Goal: Complete application form

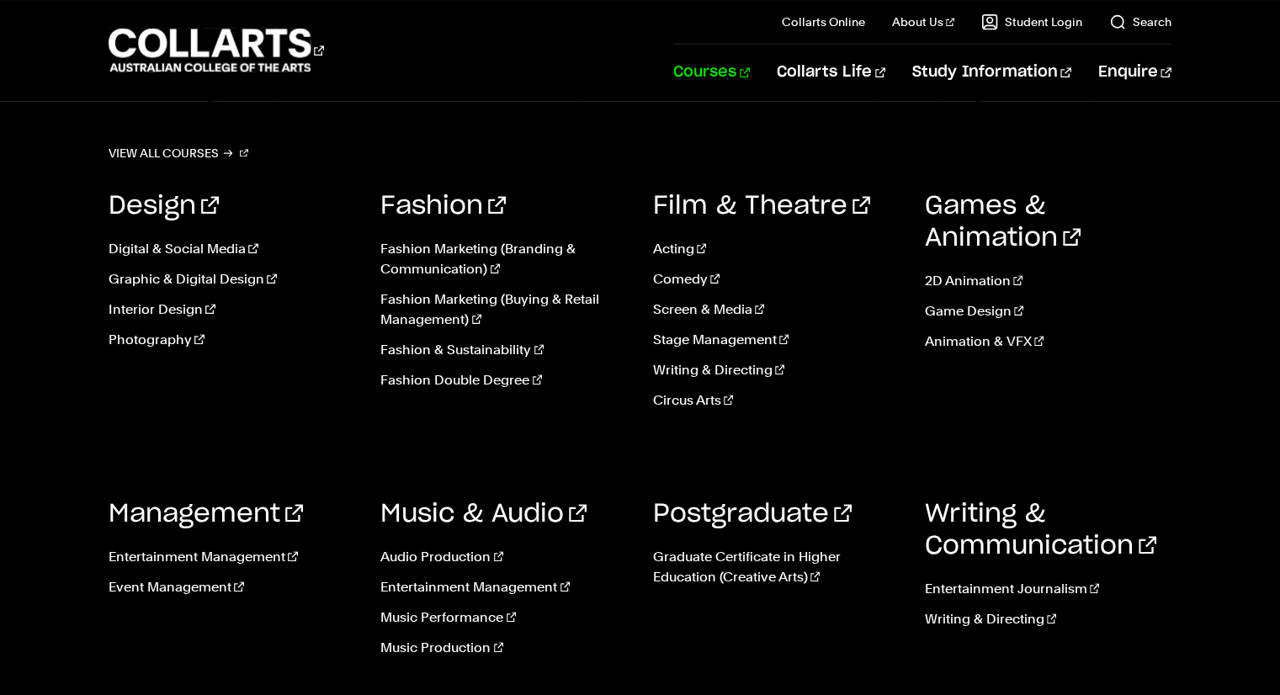
scroll to position [1398, 0]
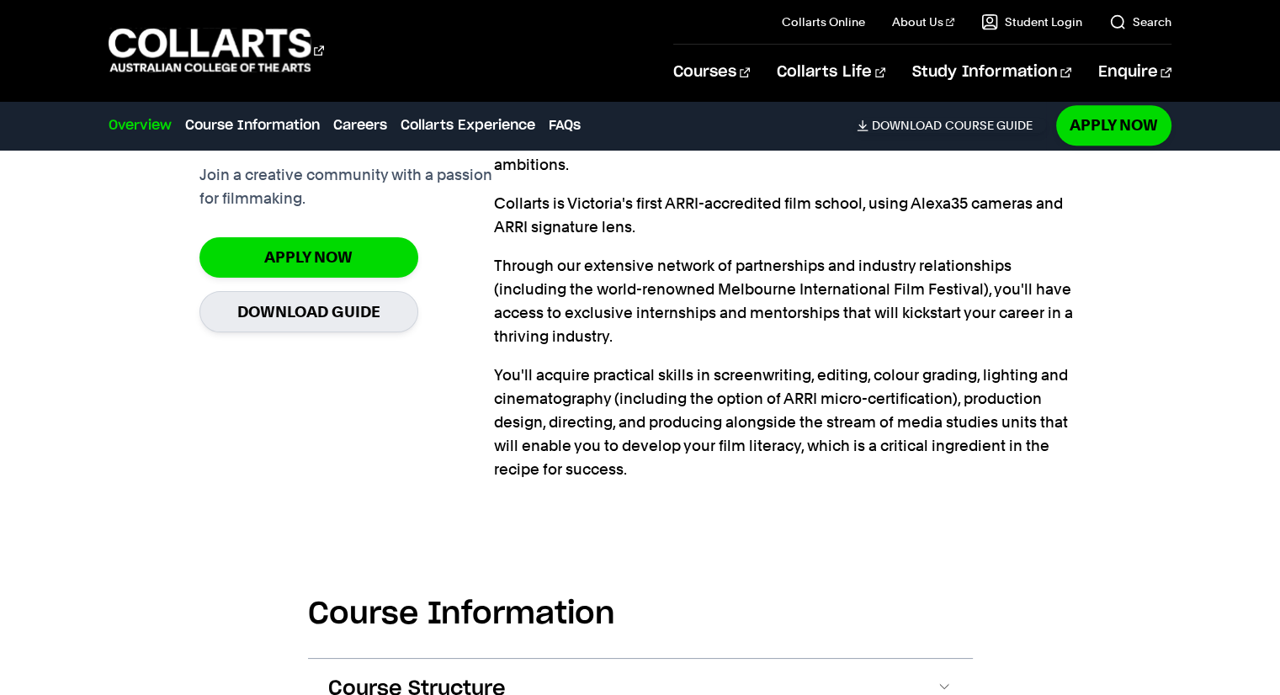
scroll to position [1624, 0]
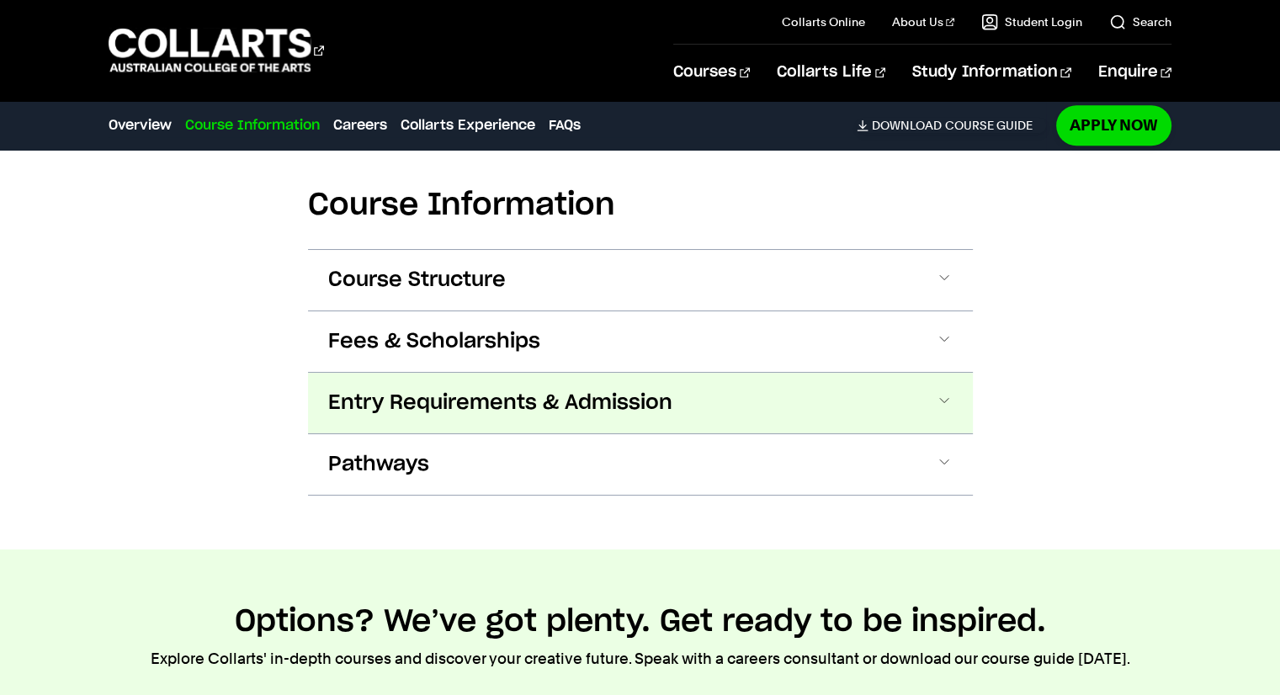
click at [850, 373] on button "Entry Requirements & Admission" at bounding box center [640, 403] width 665 height 61
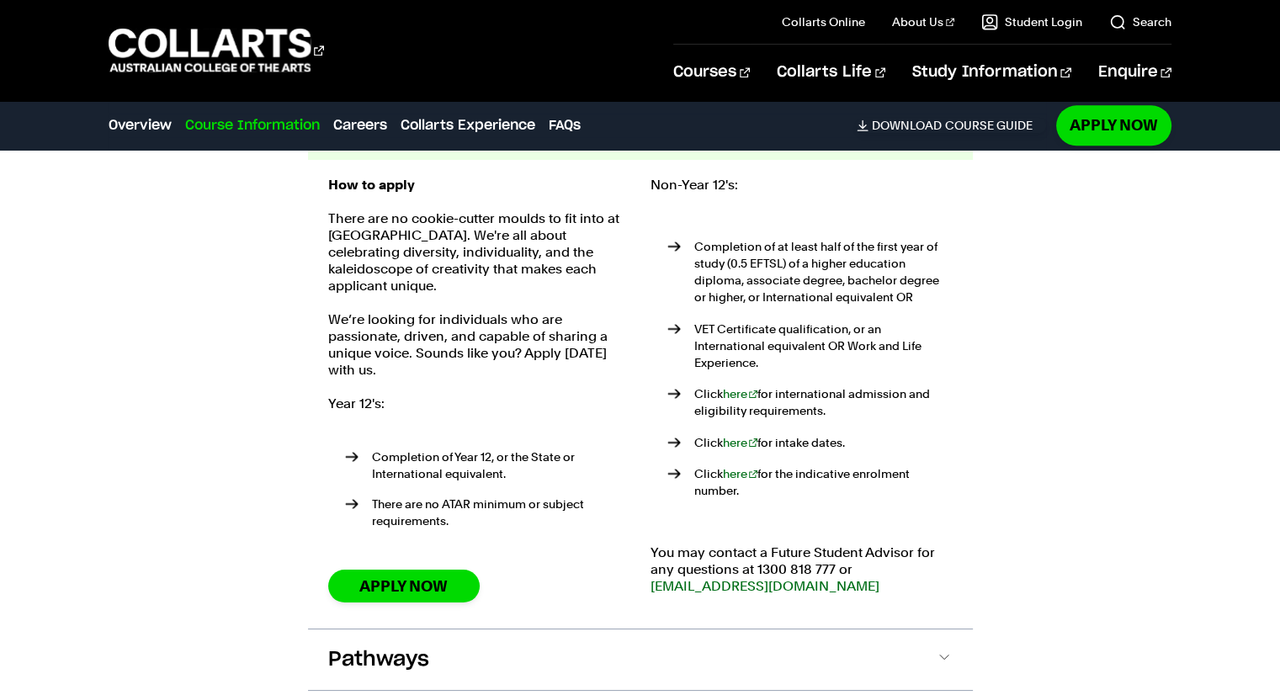
scroll to position [1889, 0]
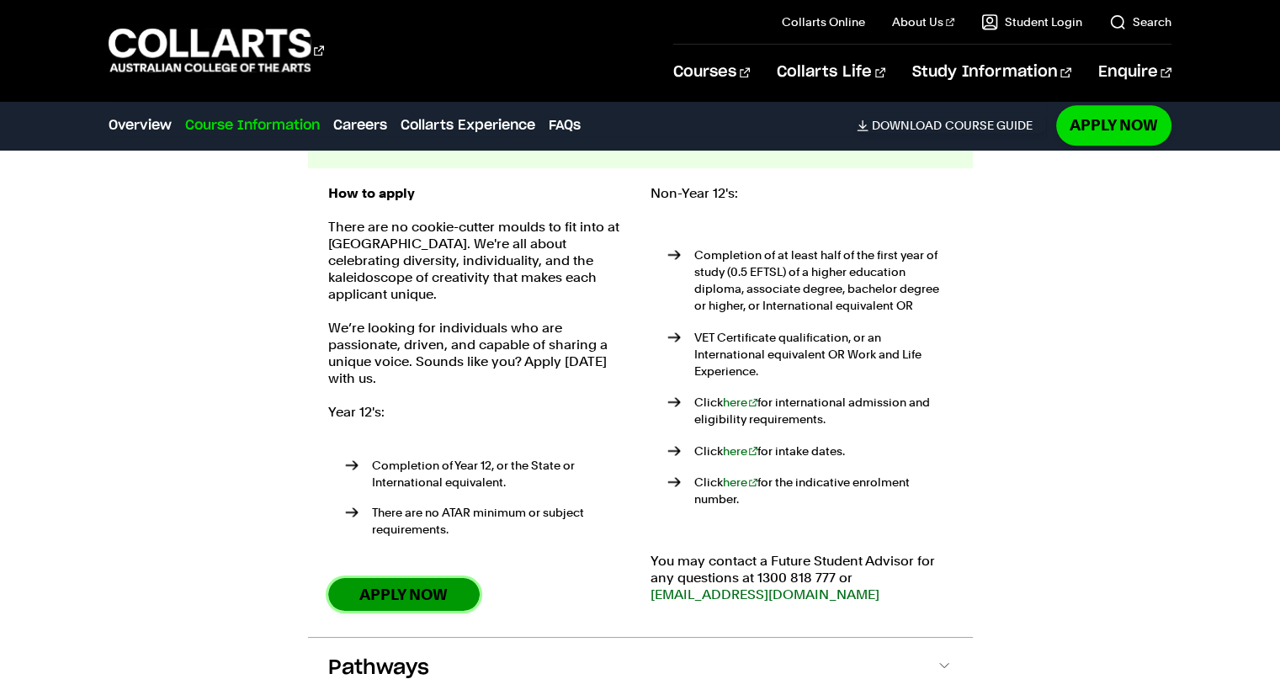
click at [462, 578] on link "Apply Now" at bounding box center [403, 594] width 151 height 33
